Goal: Transaction & Acquisition: Book appointment/travel/reservation

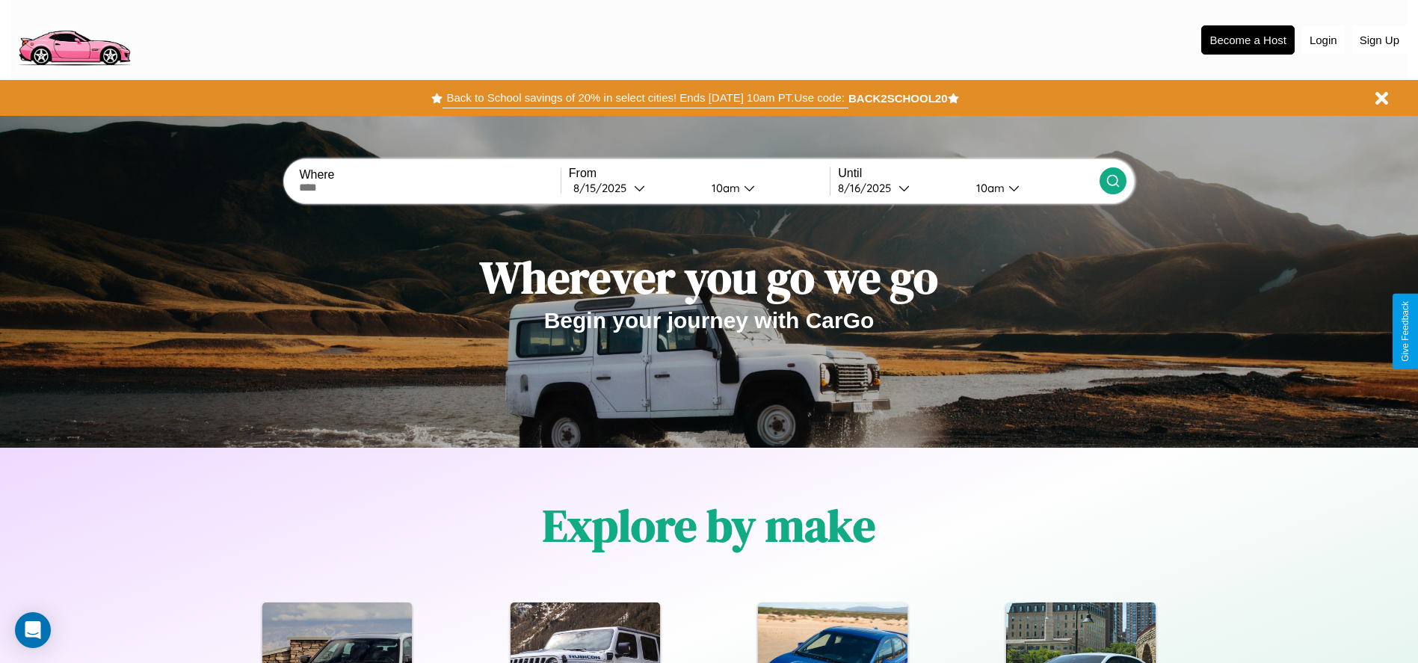
click at [645, 98] on button "Back to School savings of 20% in select cities! Ends [DATE] 10am PT. Use code:" at bounding box center [645, 97] width 405 height 21
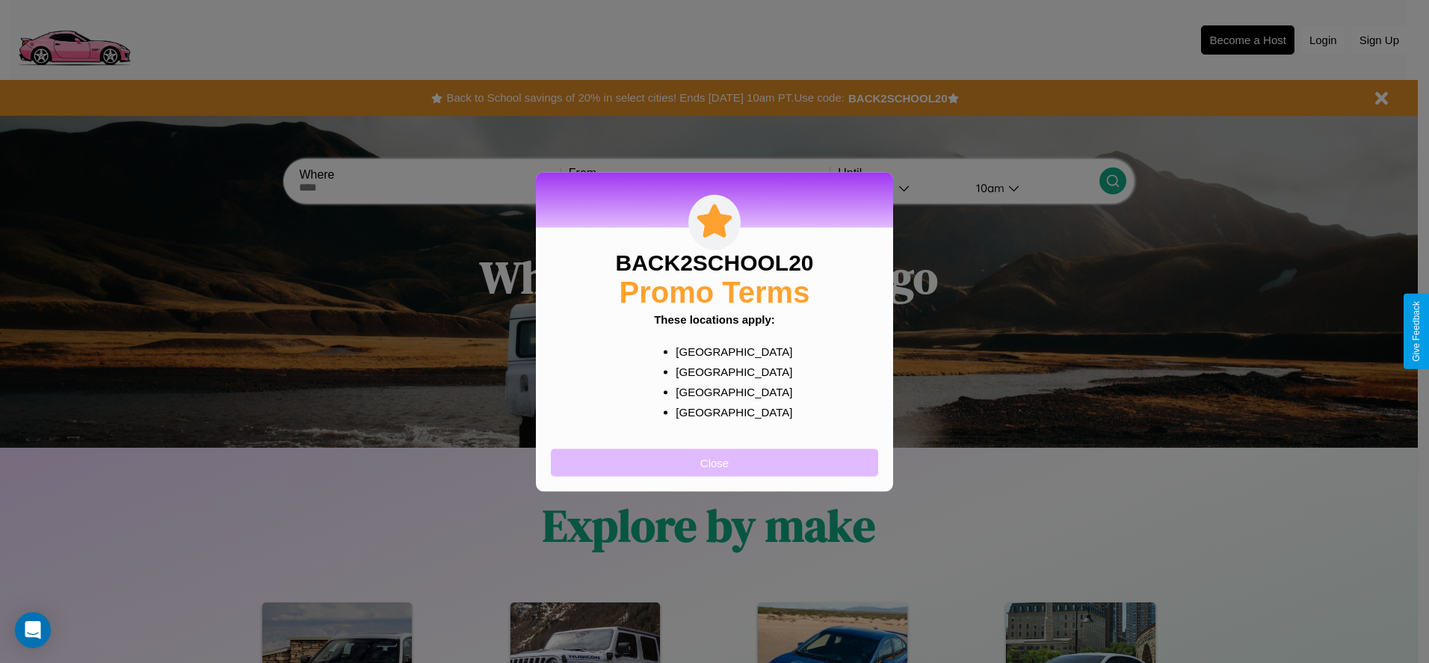
click at [715, 462] on button "Close" at bounding box center [714, 463] width 327 height 28
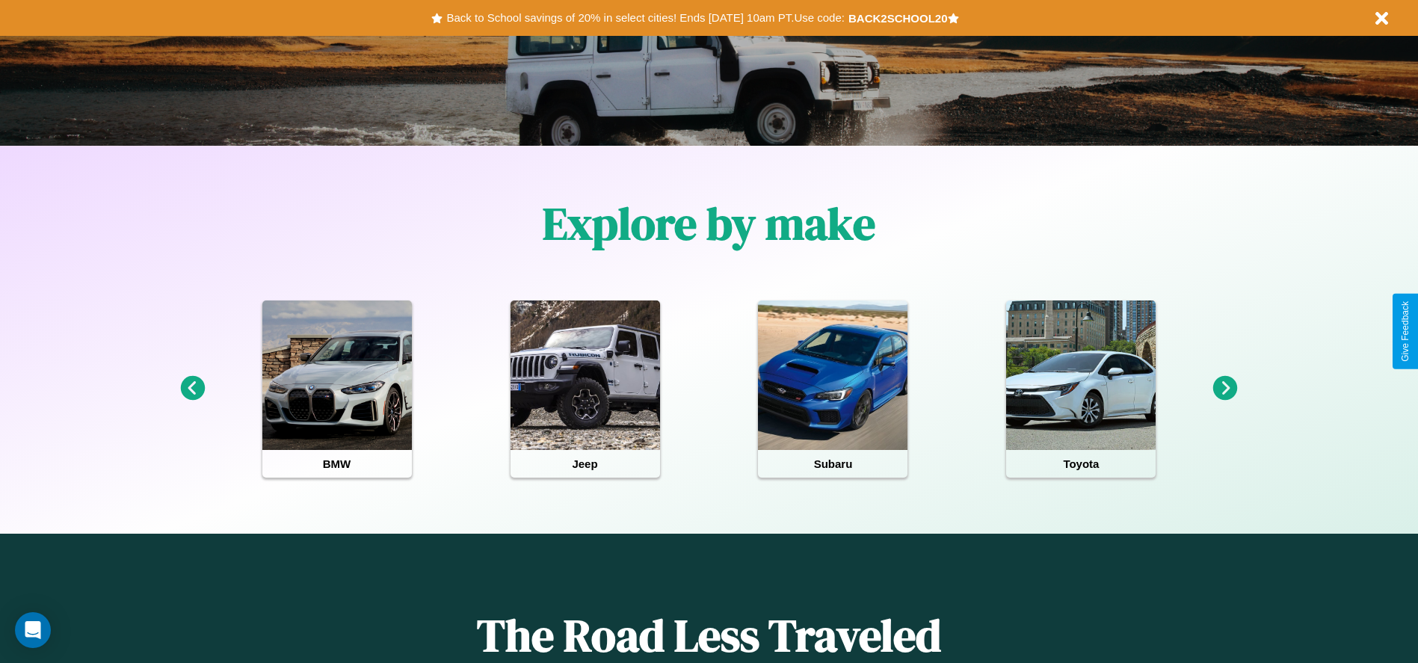
scroll to position [310, 0]
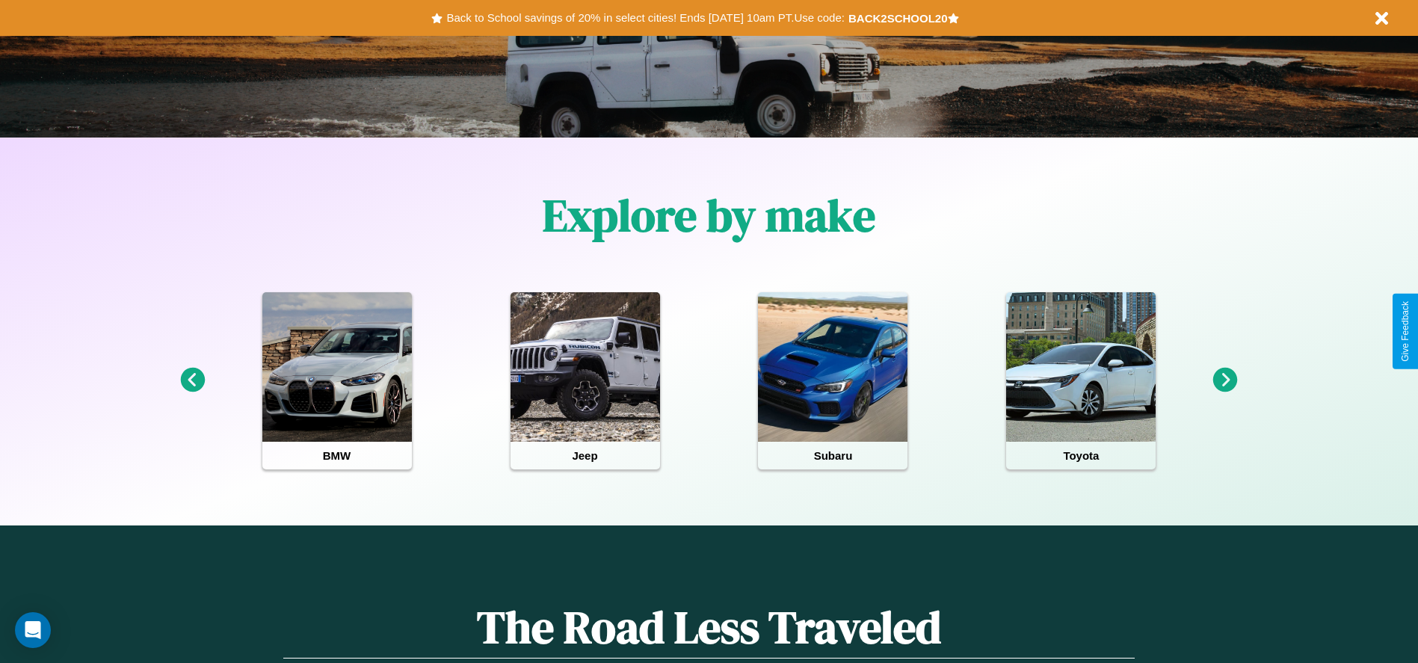
click at [192, 380] on icon at bounding box center [192, 380] width 25 height 25
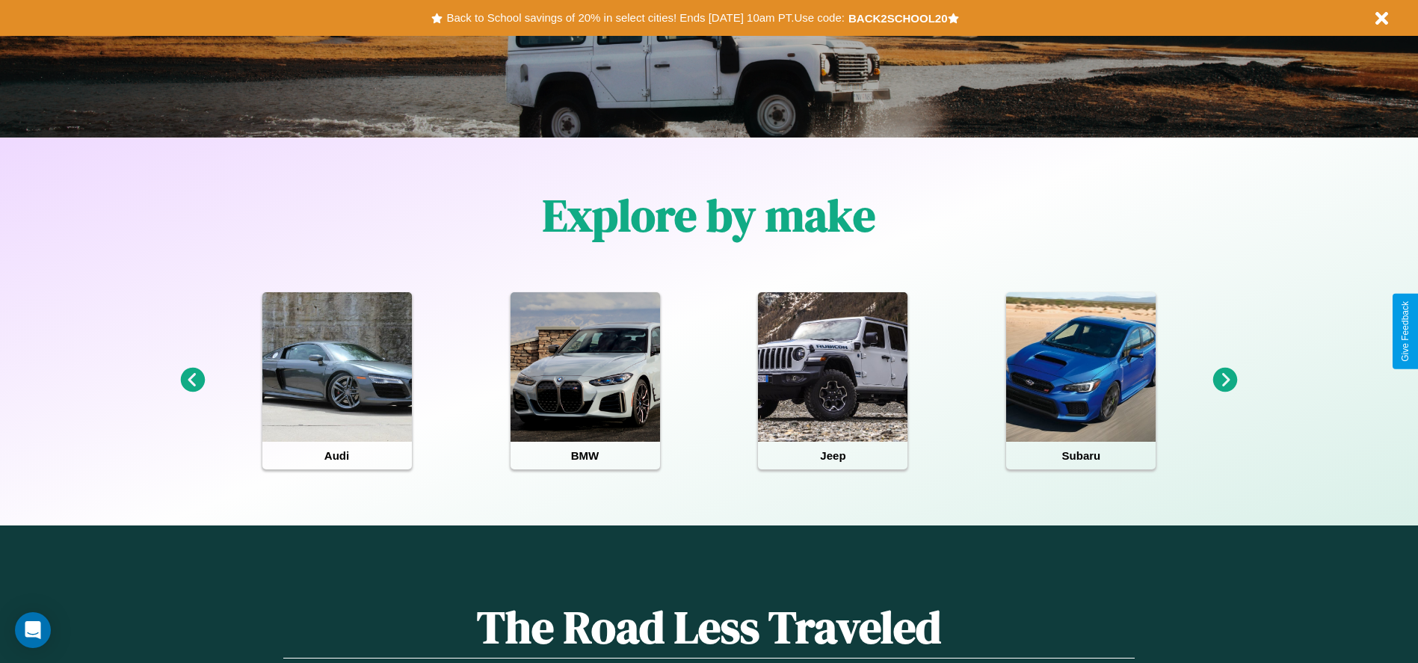
click at [1225, 380] on icon at bounding box center [1225, 380] width 25 height 25
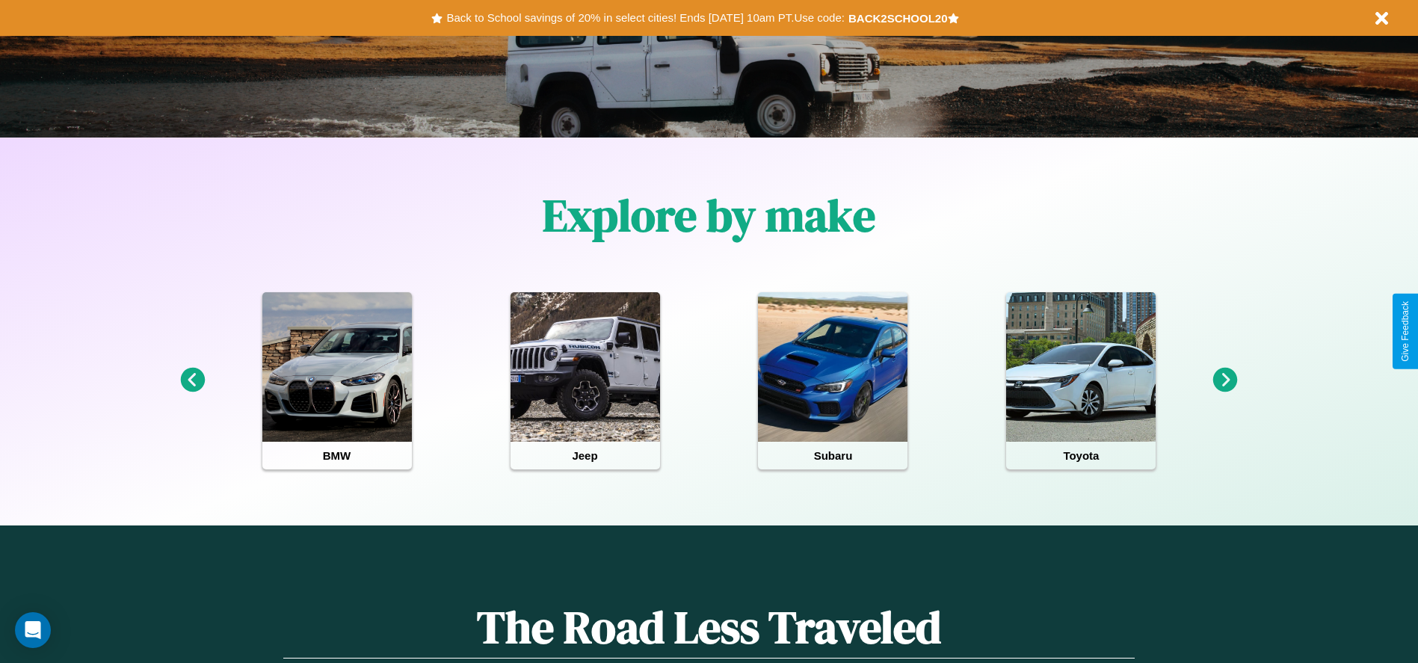
click at [1225, 380] on icon at bounding box center [1225, 380] width 25 height 25
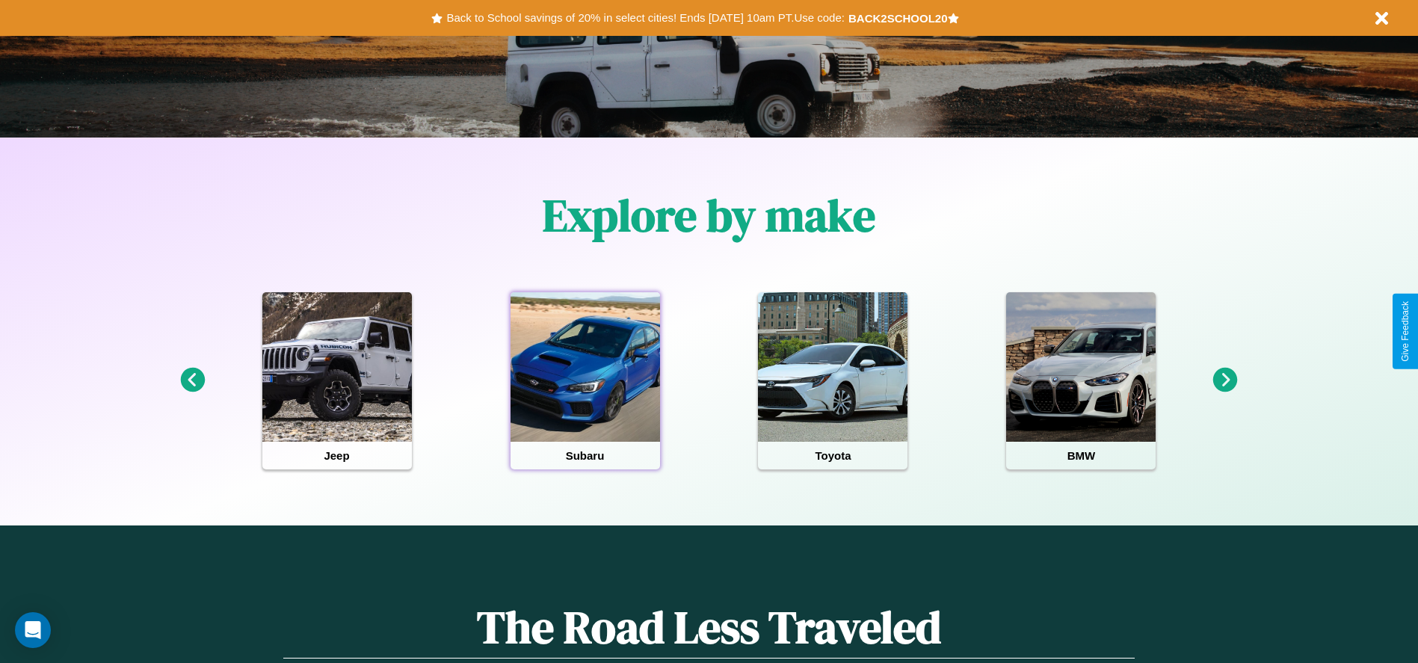
click at [585, 380] on div at bounding box center [586, 367] width 150 height 150
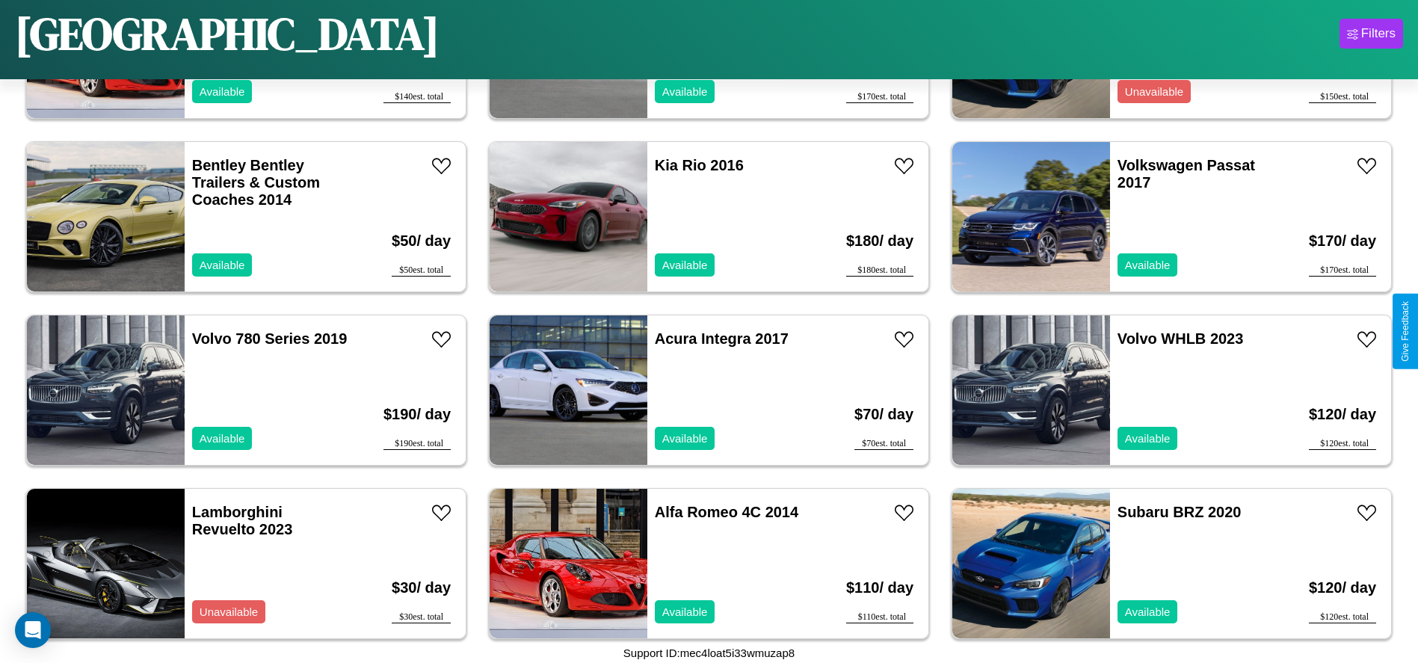
scroll to position [6584, 0]
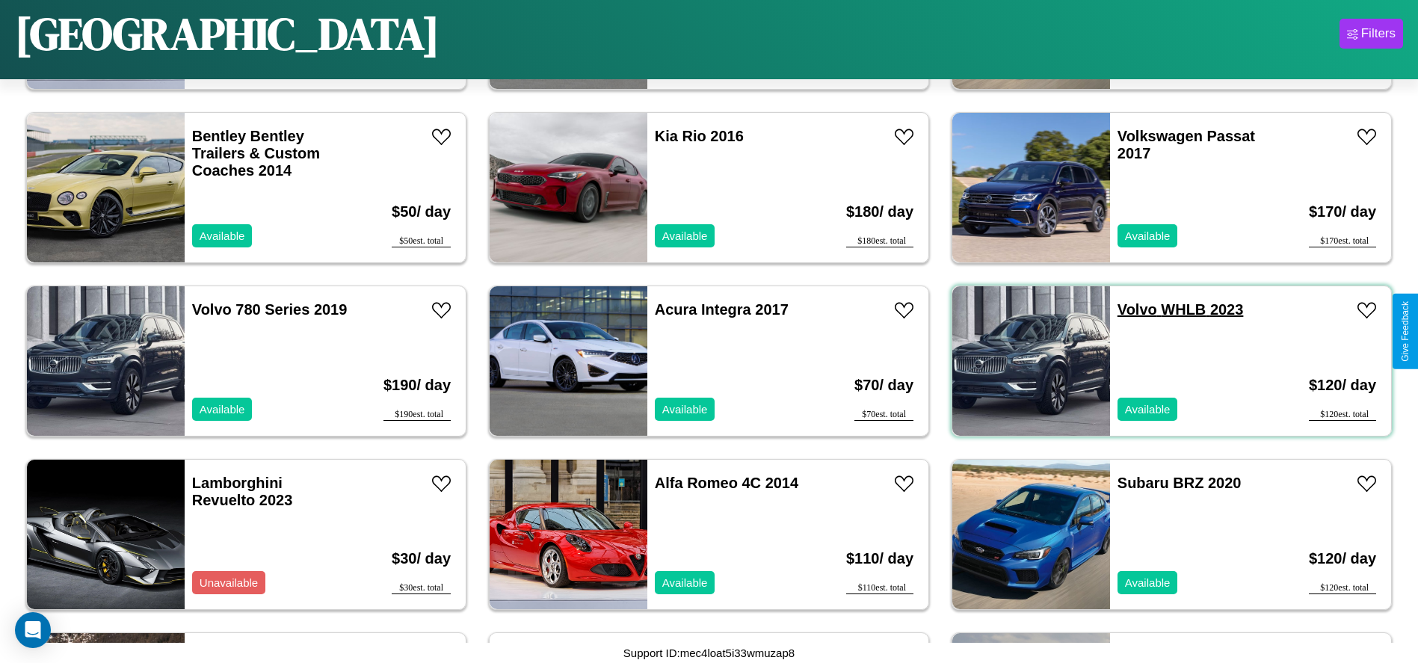
click at [1128, 309] on link "Volvo WHLB 2023" at bounding box center [1181, 309] width 126 height 16
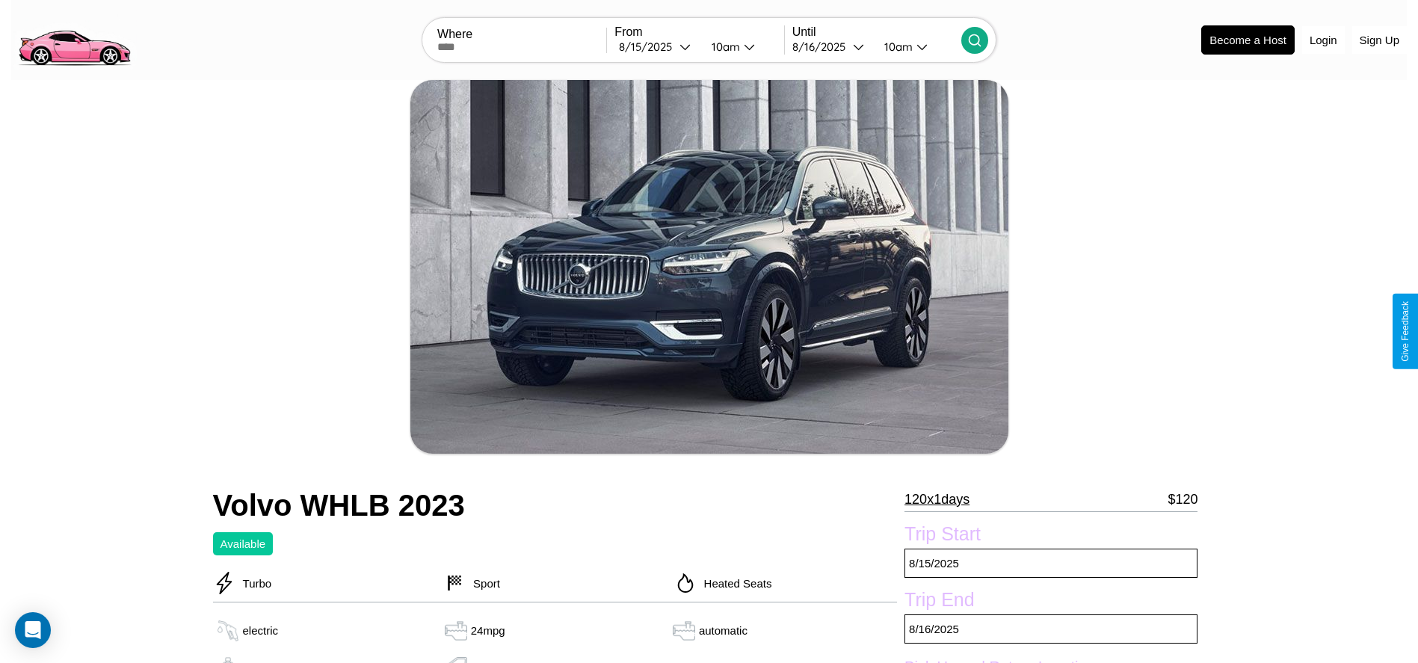
scroll to position [402, 0]
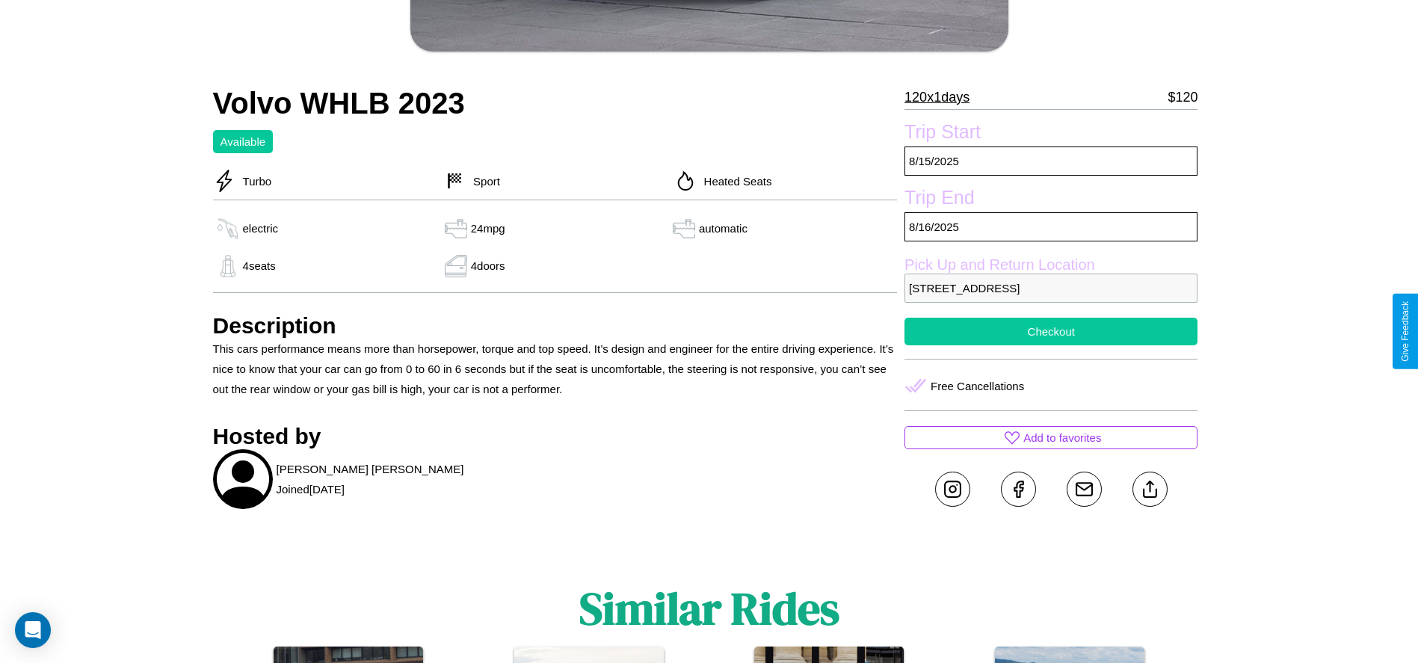
click at [1051, 331] on button "Checkout" at bounding box center [1051, 332] width 293 height 28
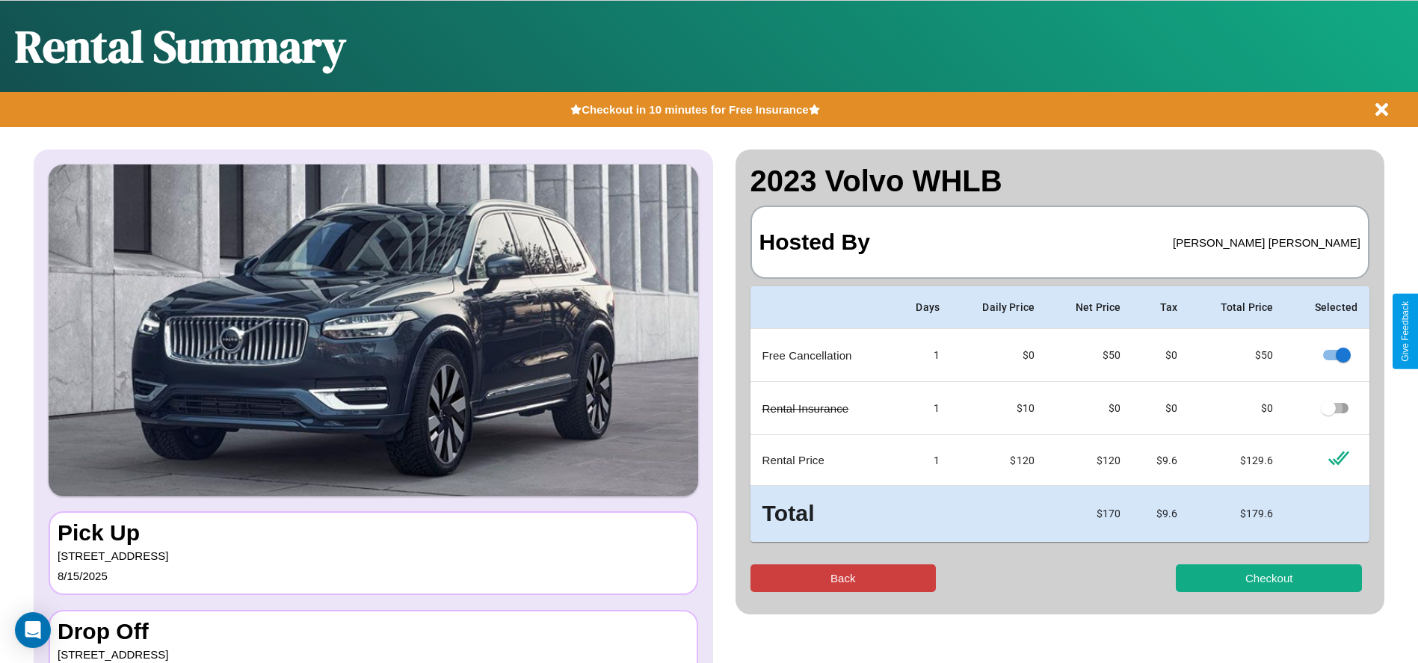
click at [842, 578] on button "Back" at bounding box center [844, 578] width 186 height 28
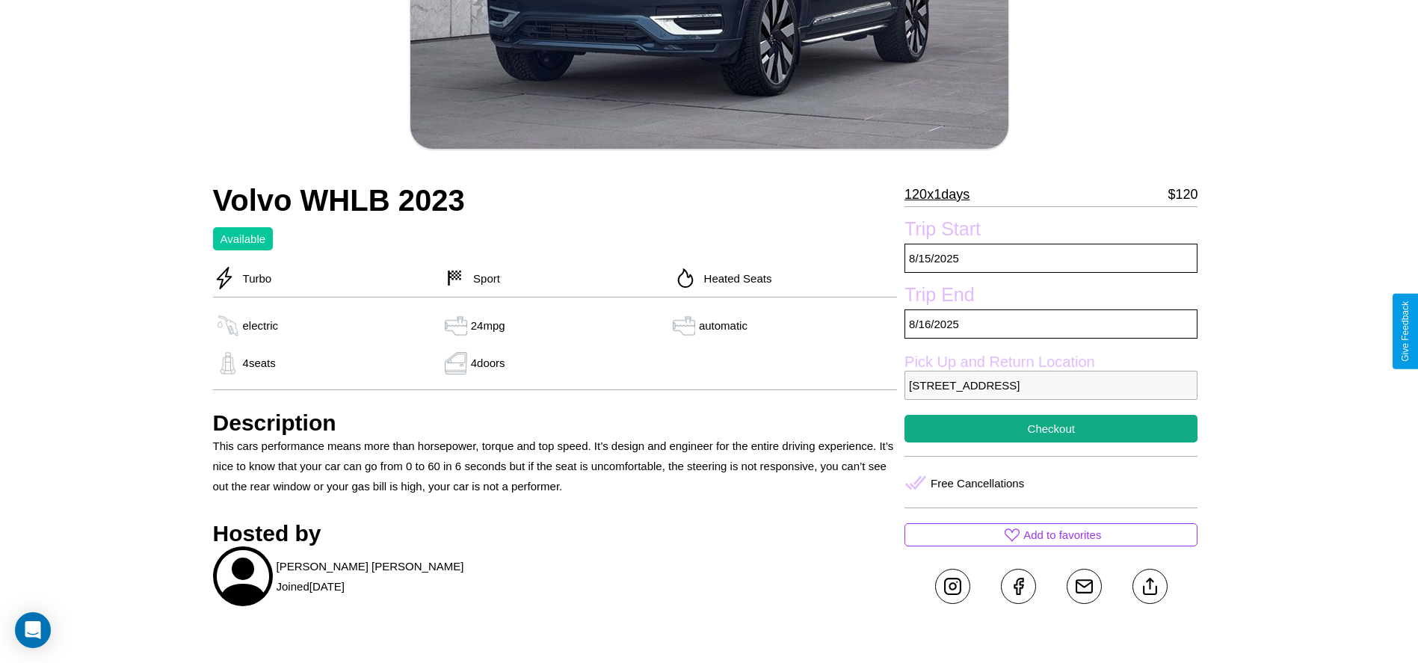
scroll to position [359, 0]
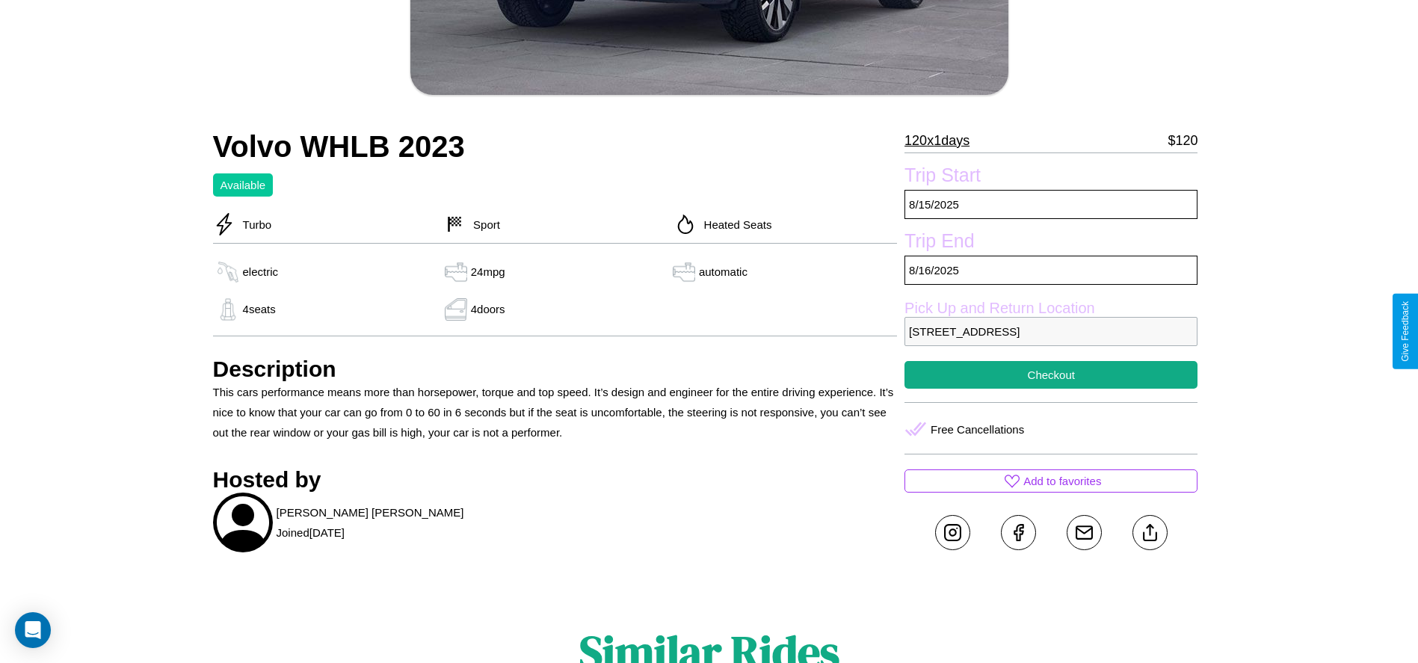
click at [1051, 331] on p "4169 Hillside Avenue Tokyo 54391 Japan" at bounding box center [1051, 331] width 293 height 29
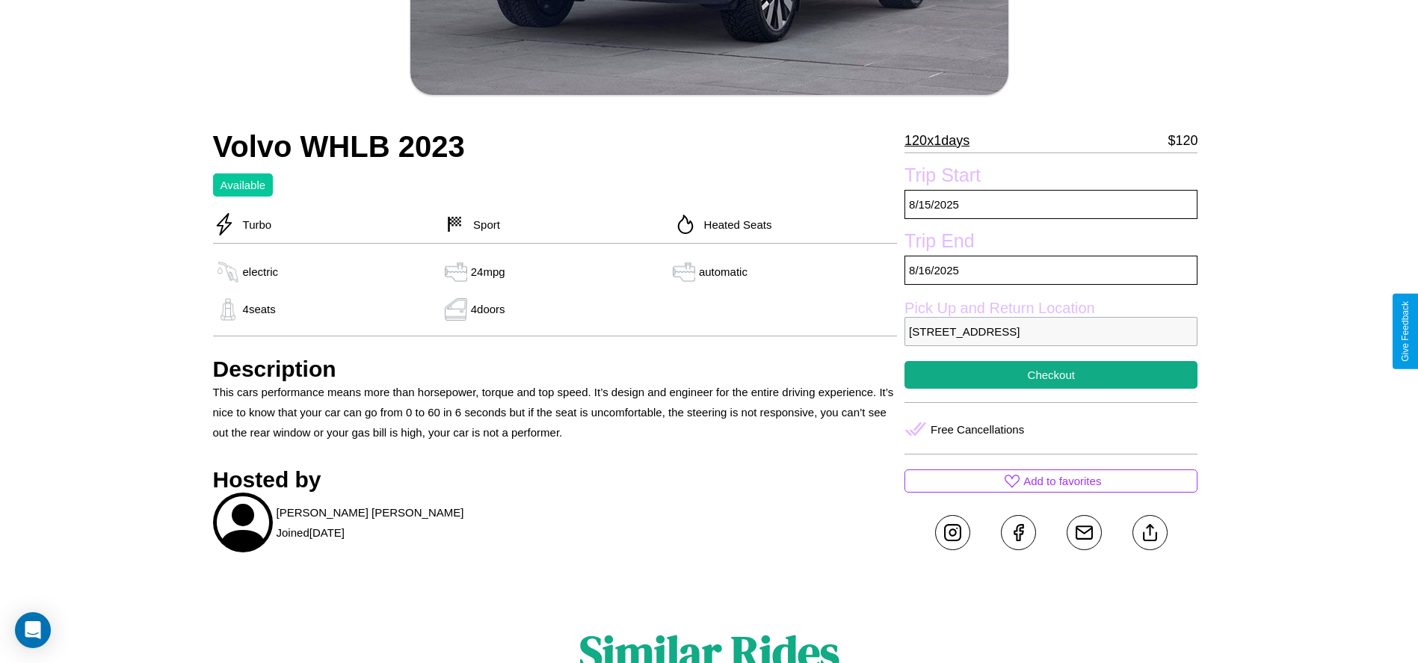
click at [1051, 331] on p "4169 Hillside Avenue Tokyo 54391 Japan" at bounding box center [1051, 331] width 293 height 29
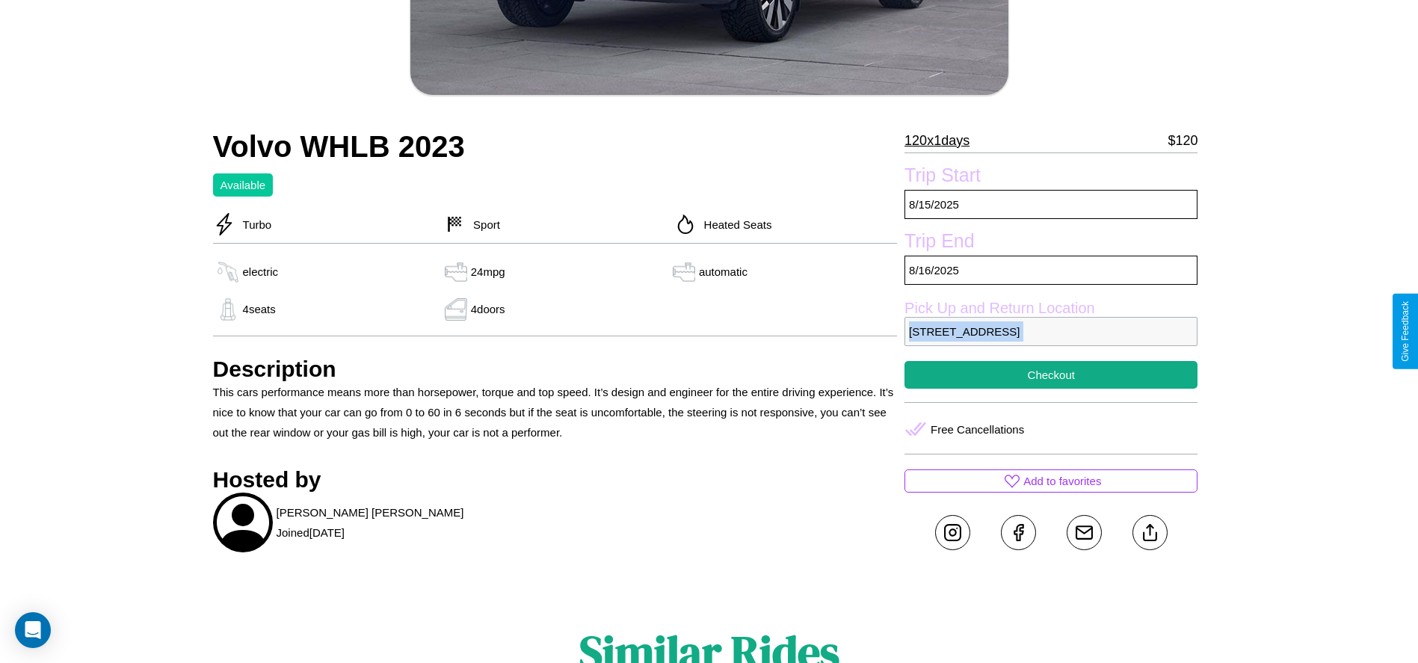
click at [1051, 331] on p "4169 Hillside Avenue Tokyo 54391 Japan" at bounding box center [1051, 331] width 293 height 29
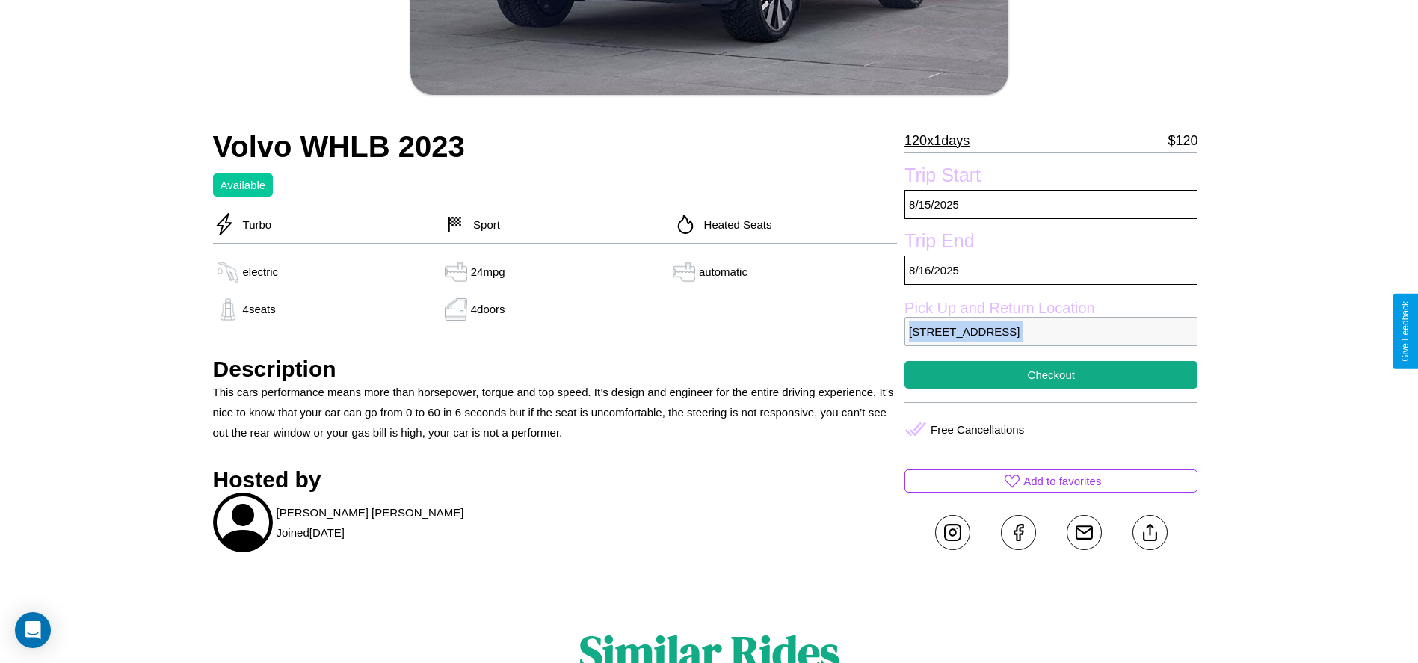
click at [1051, 331] on p "4169 Hillside Avenue Tokyo 54391 Japan" at bounding box center [1051, 331] width 293 height 29
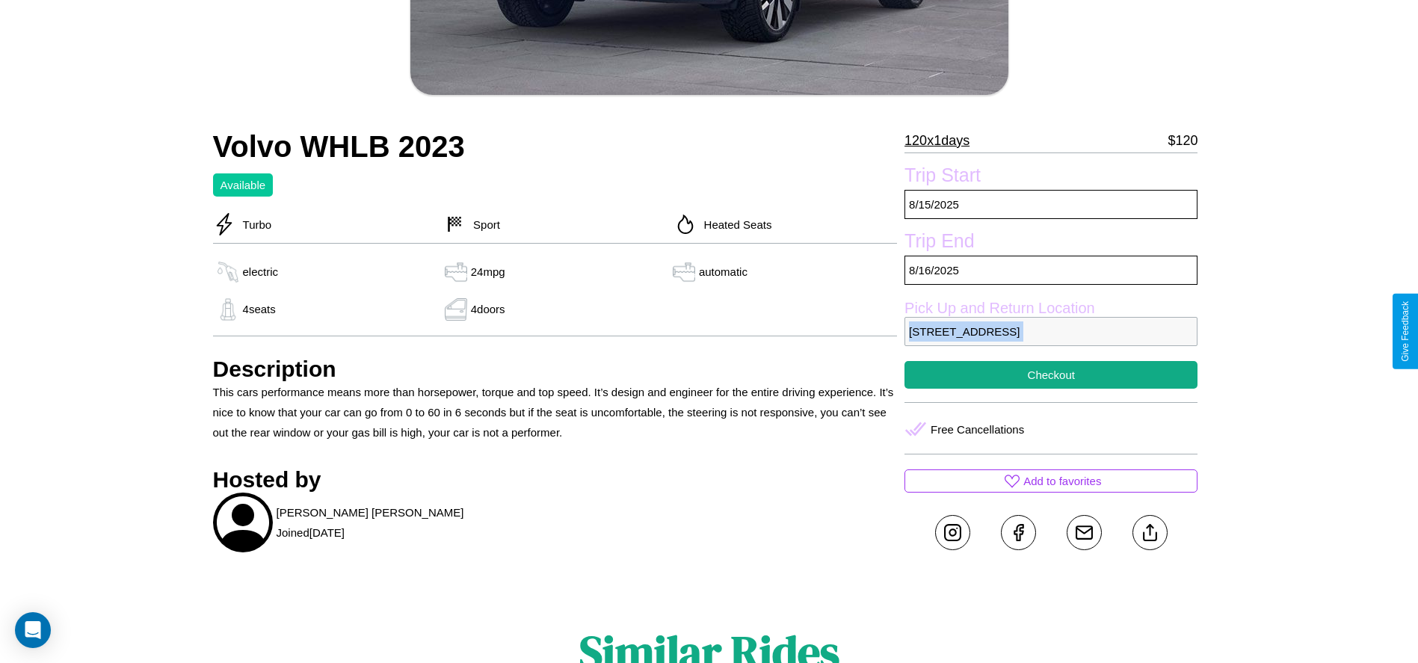
click at [1051, 331] on p "4169 Hillside Avenue Tokyo 54391 Japan" at bounding box center [1051, 331] width 293 height 29
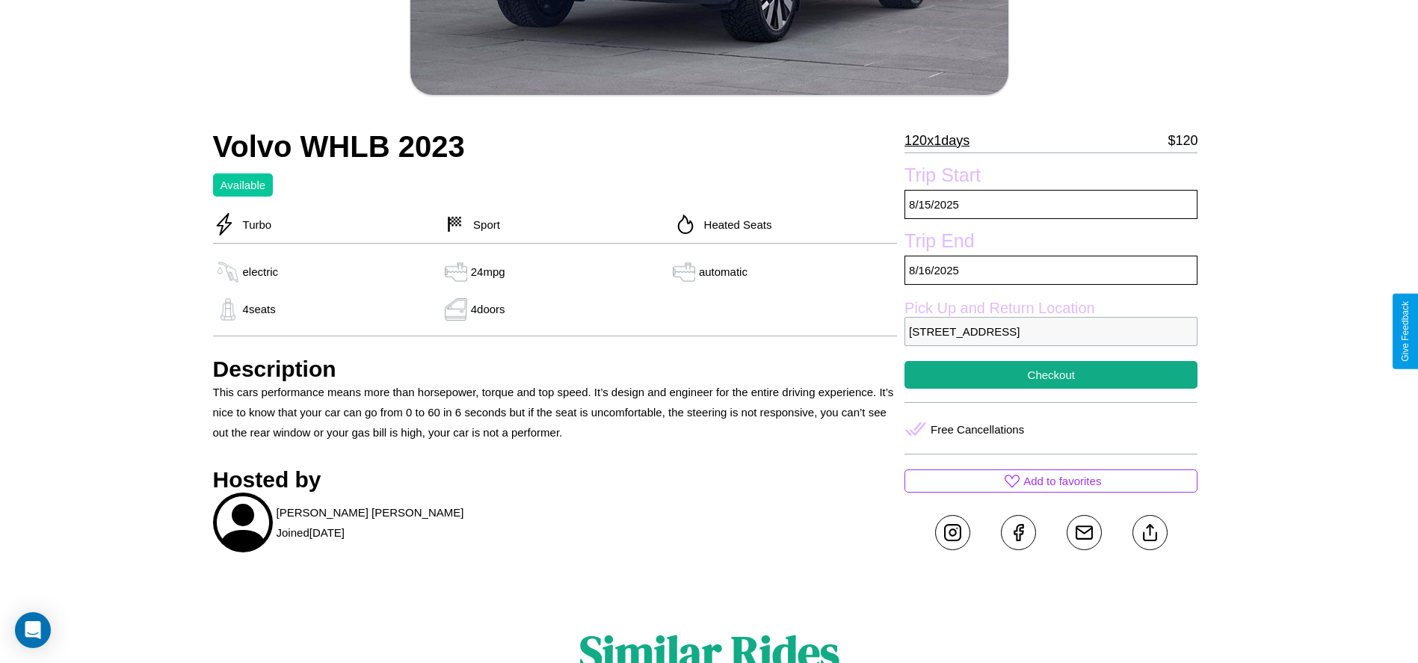
scroll to position [402, 0]
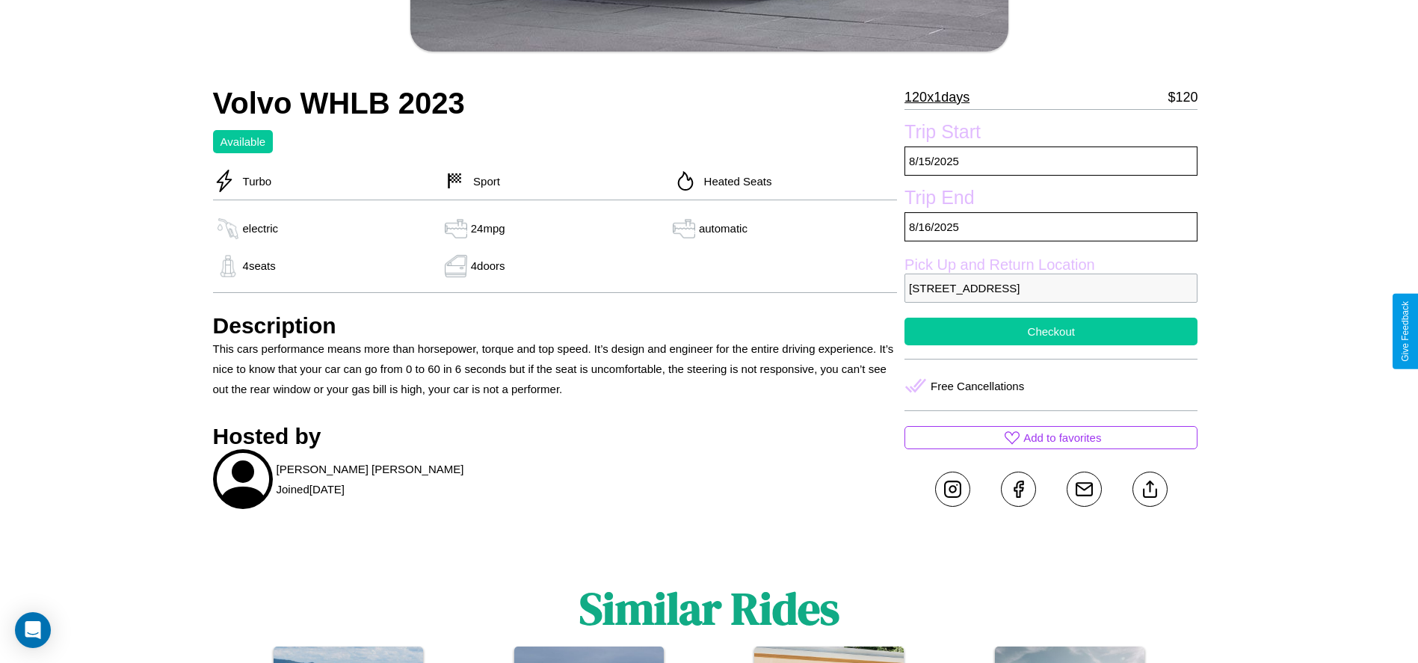
click at [1051, 331] on button "Checkout" at bounding box center [1051, 332] width 293 height 28
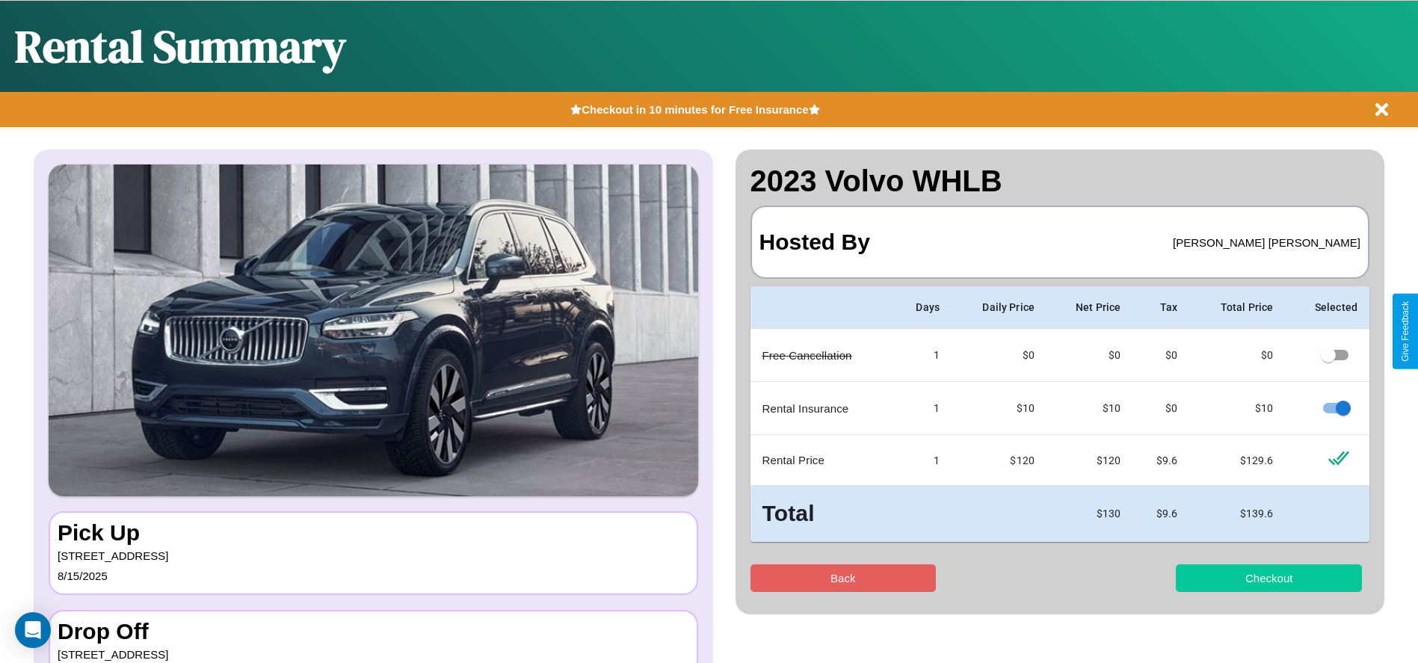
click at [1269, 578] on button "Checkout" at bounding box center [1269, 578] width 186 height 28
